Goal: Information Seeking & Learning: Learn about a topic

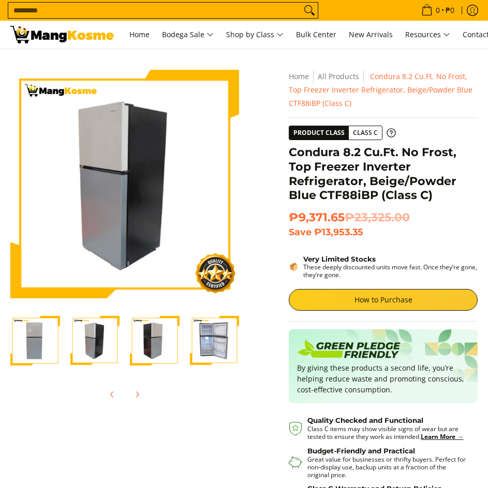
click at [168, 353] on img "Condura 8.2 Cu.Ft. No Frost, Top Freezer Inverter Refrigerator, Beige/Powder Bl…" at bounding box center [155, 341] width 50 height 50
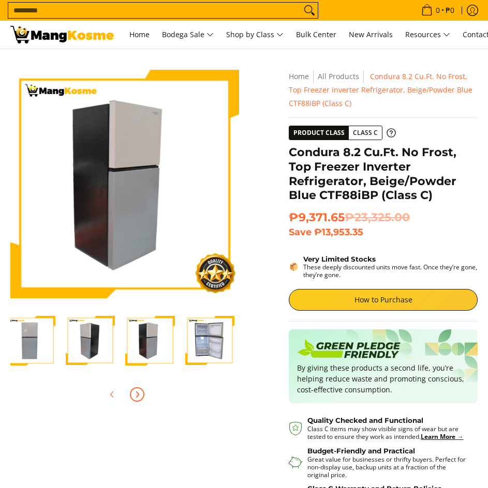
click at [203, 340] on img "Condura 8.2 Cu.Ft. No Frost, Top Freezer Inverter Refrigerator, Beige/Powder Bl…" at bounding box center [210, 341] width 50 height 50
click at [136, 401] on button "Next" at bounding box center [137, 394] width 23 height 23
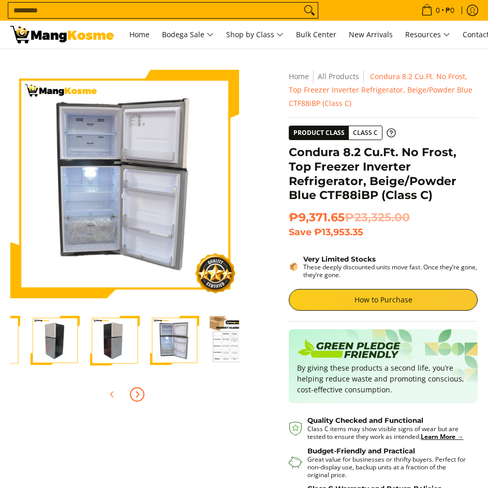
scroll to position [0, 120]
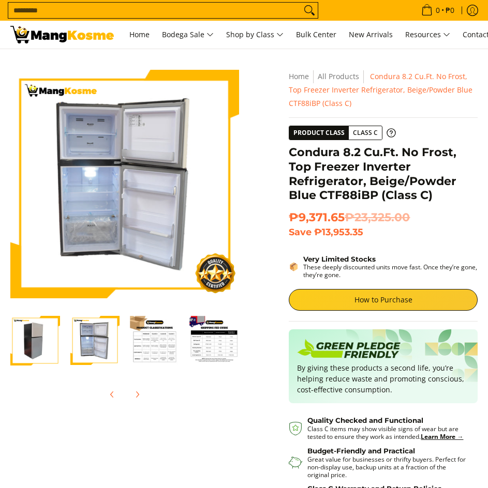
click at [125, 374] on div at bounding box center [124, 357] width 229 height 97
click at [164, 358] on img "Condura 8.2 Cu.Ft. No Frost, Top Freezer Inverter Refrigerator, Beige/Powder Bl…" at bounding box center [155, 341] width 50 height 50
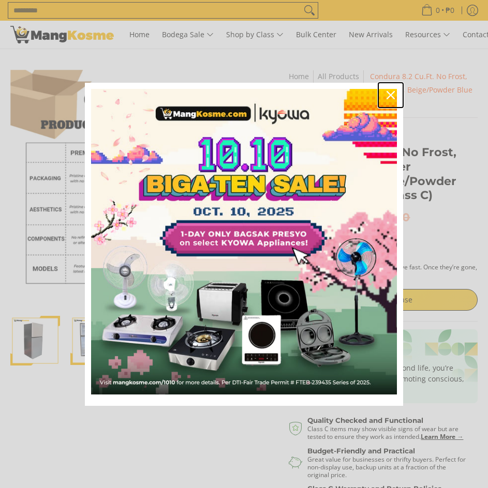
click at [393, 91] on icon "close icon" at bounding box center [391, 95] width 8 height 8
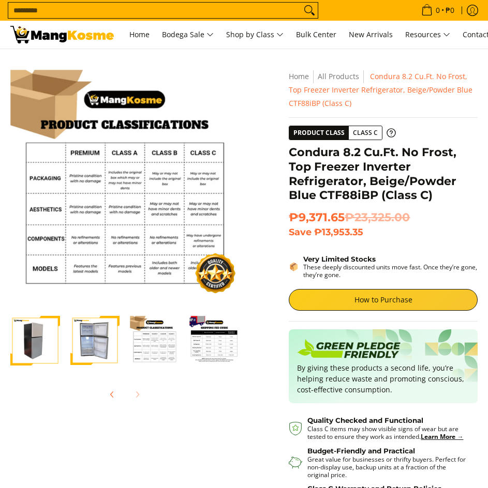
click at [102, 411] on div "Skip to Main Content Enable zoom Disable zoom Enable zoom Disable zoom Enable z…" at bounding box center [244, 334] width 478 height 528
click at [114, 411] on div "Skip to Main Content Enable zoom Disable zoom Enable zoom Disable zoom Enable z…" at bounding box center [244, 334] width 478 height 528
click at [114, 403] on button "Previous" at bounding box center [112, 394] width 23 height 23
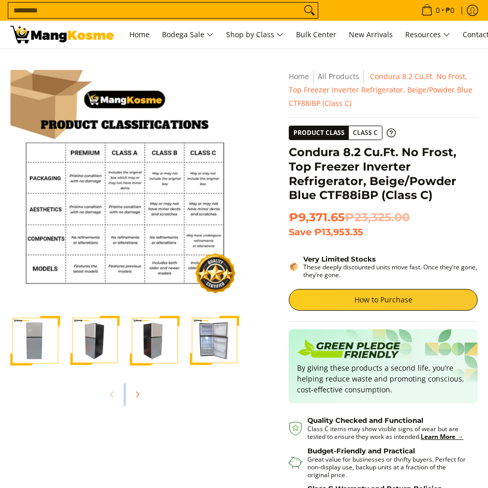
click at [114, 403] on div at bounding box center [124, 394] width 229 height 23
click at [127, 394] on button "Next" at bounding box center [137, 394] width 23 height 23
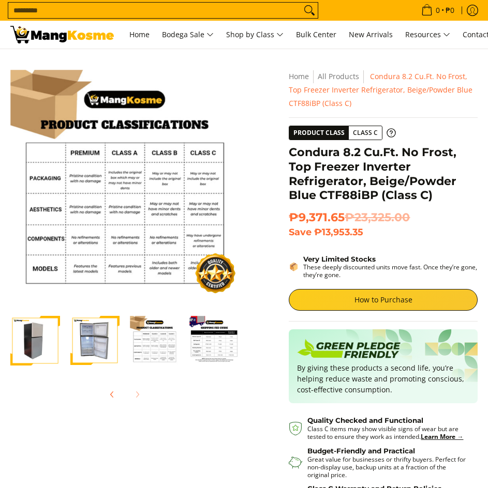
click at [127, 394] on div at bounding box center [124, 394] width 229 height 23
click at [105, 393] on button "Previous" at bounding box center [112, 394] width 23 height 23
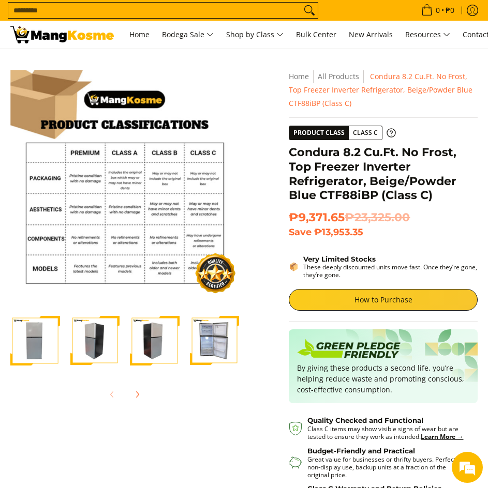
click at [112, 389] on div at bounding box center [124, 394] width 229 height 23
click at [111, 397] on div at bounding box center [124, 394] width 229 height 23
click at [27, 351] on img "Condura 8.2 Cu.Ft. No Frost, Top Freezer Inverter Refrigerator, Beige/Powder Bl…" at bounding box center [35, 341] width 50 height 50
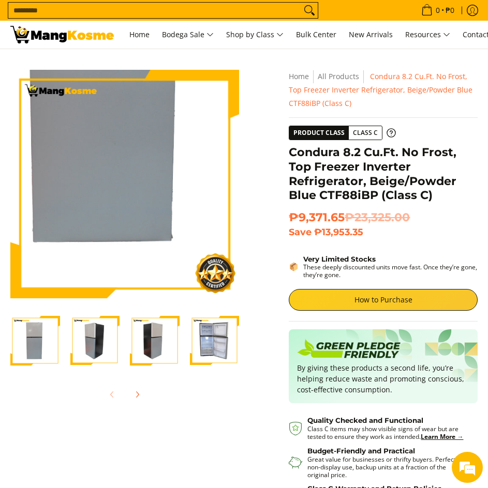
click at [132, 266] on img at bounding box center [124, 184] width 229 height 229
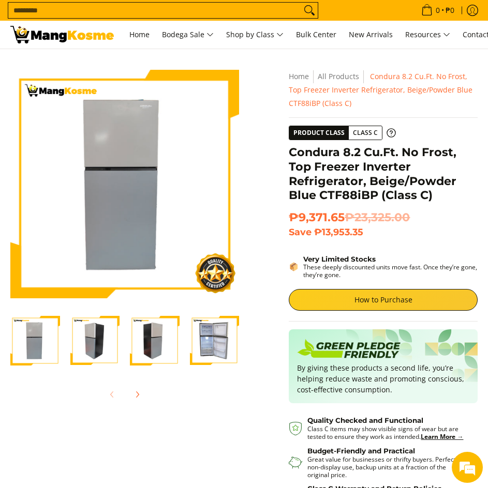
click at [27, 339] on img "Condura 8.2 Cu.Ft. No Frost, Top Freezer Inverter Refrigerator, Beige/Powder Bl…" at bounding box center [35, 341] width 50 height 50
click at [103, 342] on img "Condura 8.2 Cu.Ft. No Frost, Top Freezer Inverter Refrigerator, Beige/Powder Bl…" at bounding box center [95, 341] width 50 height 50
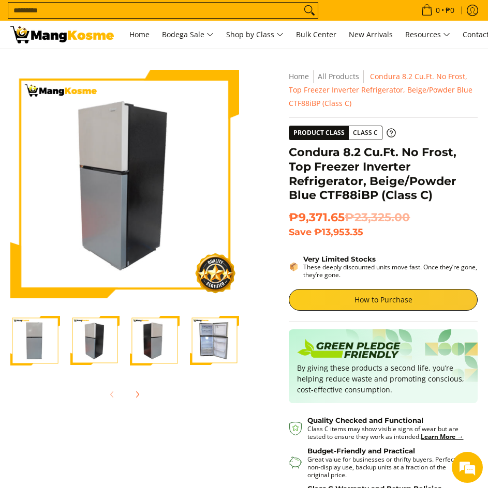
click at [162, 327] on img "Condura 8.2 Cu.Ft. No Frost, Top Freezer Inverter Refrigerator, Beige/Powder Bl…" at bounding box center [155, 341] width 50 height 50
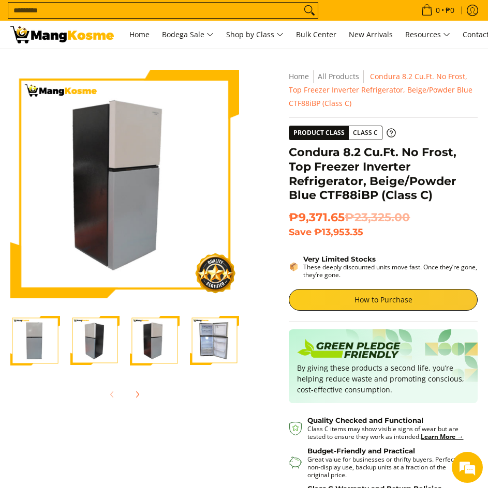
click at [213, 337] on img "Condura 8.2 Cu.Ft. No Frost, Top Freezer Inverter Refrigerator, Beige/Powder Bl…" at bounding box center [215, 341] width 50 height 50
